Goal: Information Seeking & Learning: Check status

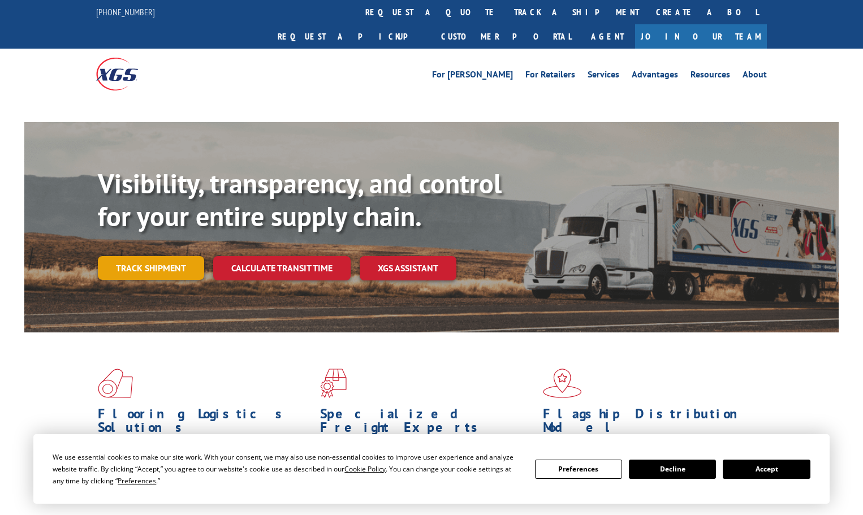
click at [160, 256] on link "Track shipment" at bounding box center [151, 268] width 106 height 24
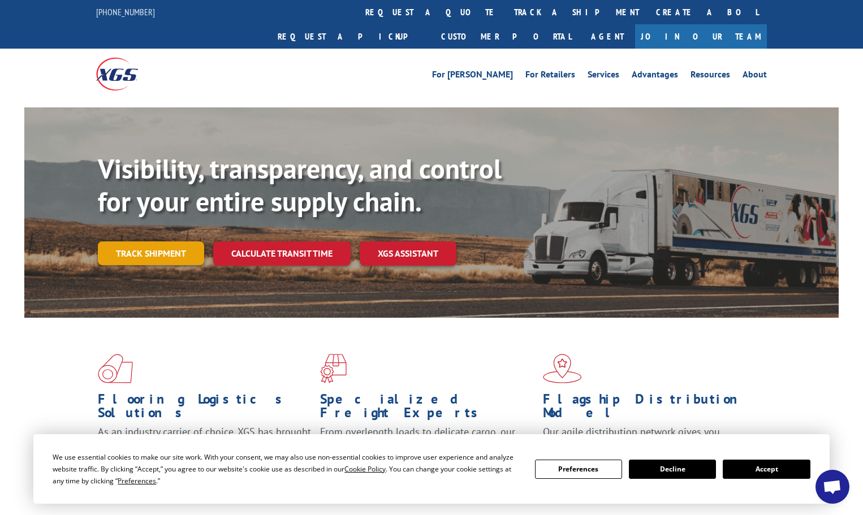
click at [163, 242] on link "Track shipment" at bounding box center [151, 254] width 106 height 24
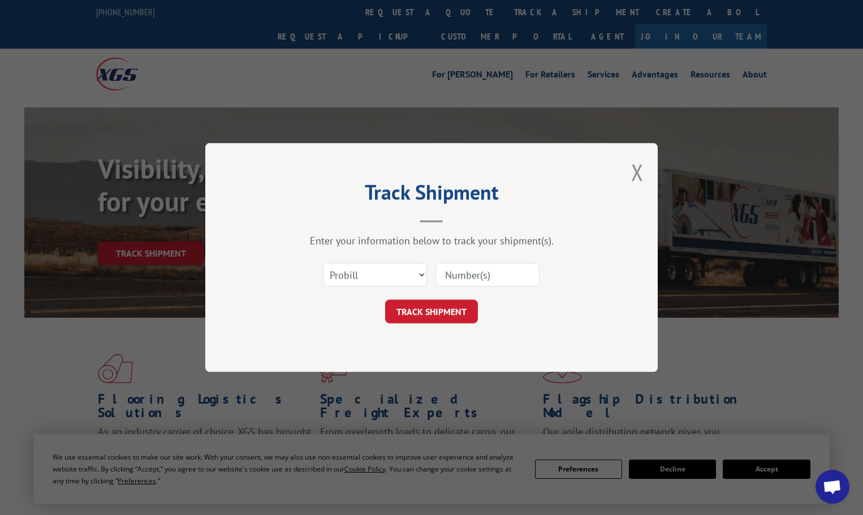
click at [462, 278] on input at bounding box center [488, 275] width 104 height 24
type input "17479033"
click at [385, 300] on button "TRACK SHIPMENT" at bounding box center [431, 312] width 93 height 24
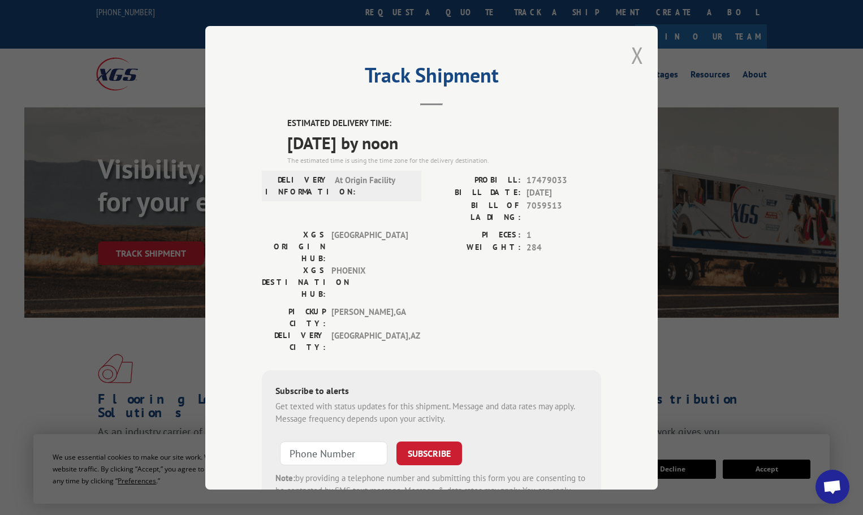
click at [631, 50] on button "Close modal" at bounding box center [637, 55] width 12 height 30
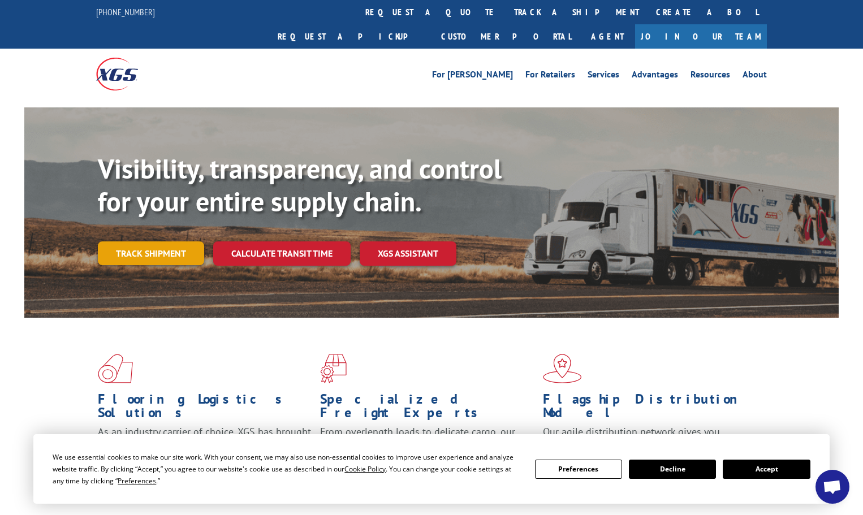
click at [191, 242] on link "Track shipment" at bounding box center [151, 254] width 106 height 24
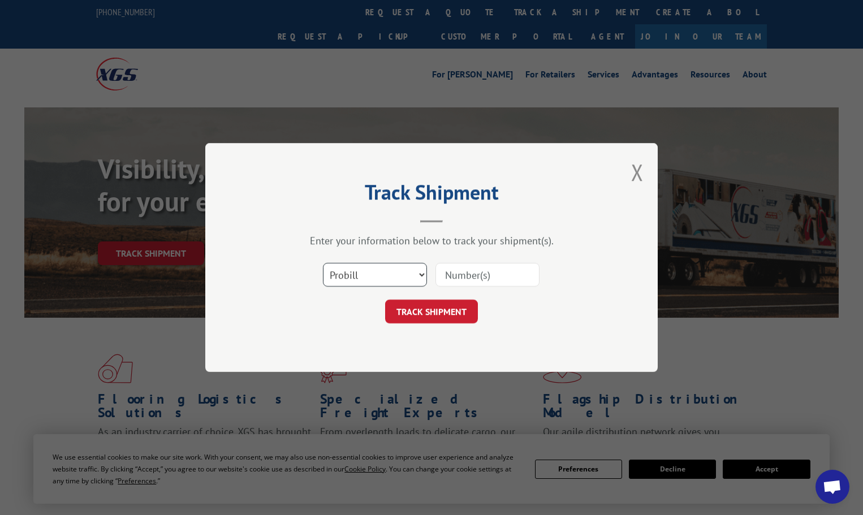
click at [423, 271] on select "Select category... Probill BOL PO" at bounding box center [375, 275] width 104 height 24
select select "bol"
click at [323, 263] on select "Select category... Probill BOL PO" at bounding box center [375, 275] width 104 height 24
click at [463, 275] on input at bounding box center [488, 275] width 104 height 24
type input "7059513"
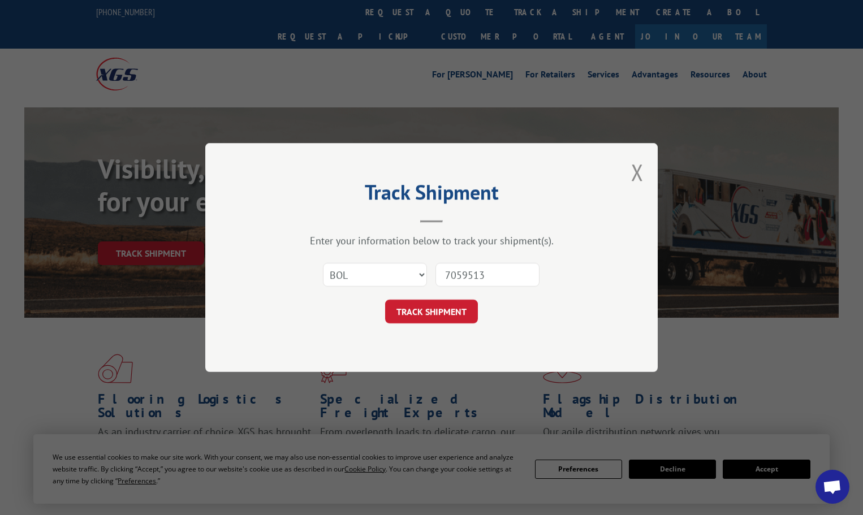
click at [385, 300] on button "TRACK SHIPMENT" at bounding box center [431, 312] width 93 height 24
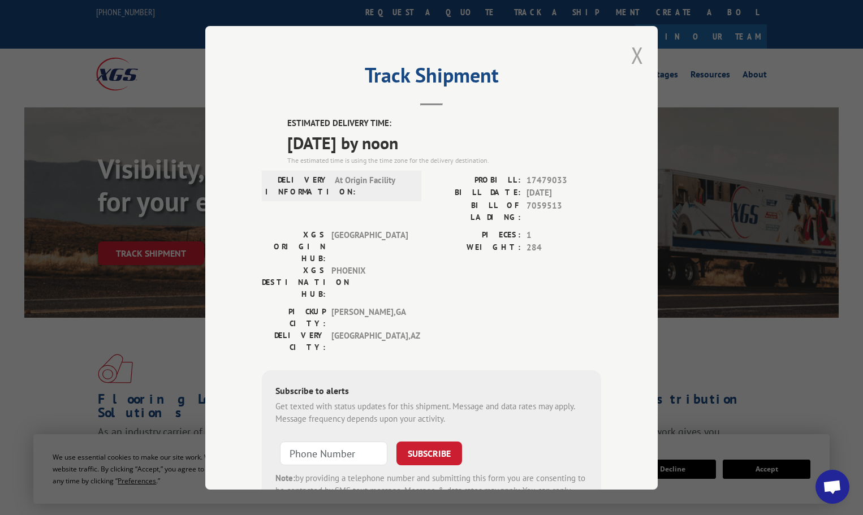
click at [631, 54] on button "Close modal" at bounding box center [637, 55] width 12 height 30
